Goal: Task Accomplishment & Management: Manage account settings

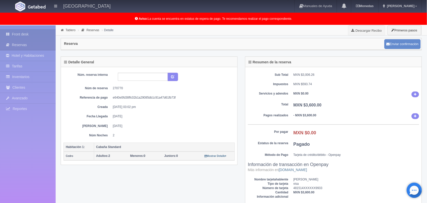
click at [30, 31] on link "Front desk" at bounding box center [28, 34] width 56 height 10
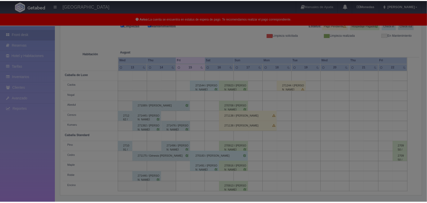
scroll to position [70, 0]
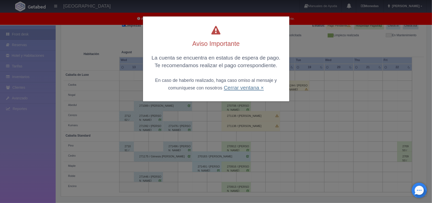
click at [240, 87] on link "Cerrar ventana ×" at bounding box center [244, 88] width 40 height 6
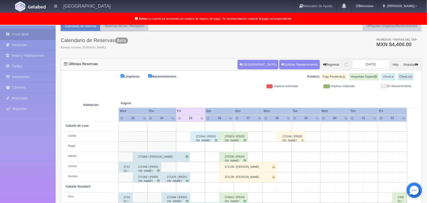
scroll to position [15, 0]
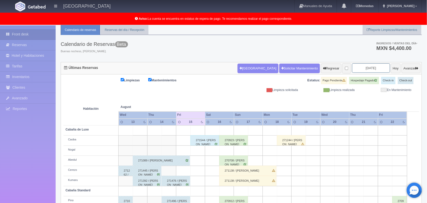
click at [365, 65] on input "[DATE]" at bounding box center [371, 67] width 38 height 9
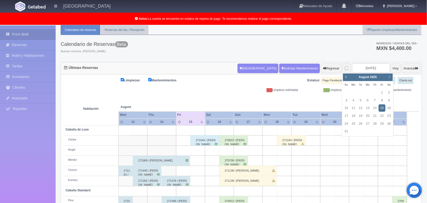
click at [391, 77] on span "Next" at bounding box center [390, 77] width 4 height 4
click at [371, 97] on link "8" at bounding box center [368, 100] width 7 height 7
type input "2025-10-08"
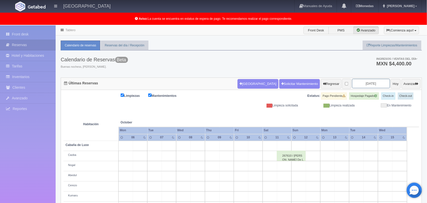
click at [372, 83] on input "2025-10-08" at bounding box center [371, 83] width 38 height 9
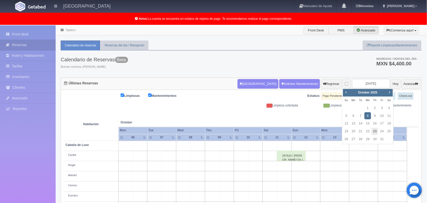
click at [372, 128] on link "23" at bounding box center [375, 131] width 7 height 7
type input "2025-10-23"
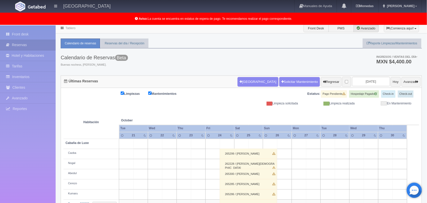
scroll to position [2, 0]
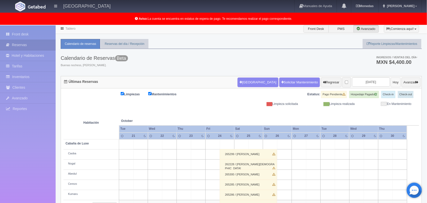
click at [393, 81] on button "Hoy" at bounding box center [396, 82] width 10 height 10
